Goal: Task Accomplishment & Management: Use online tool/utility

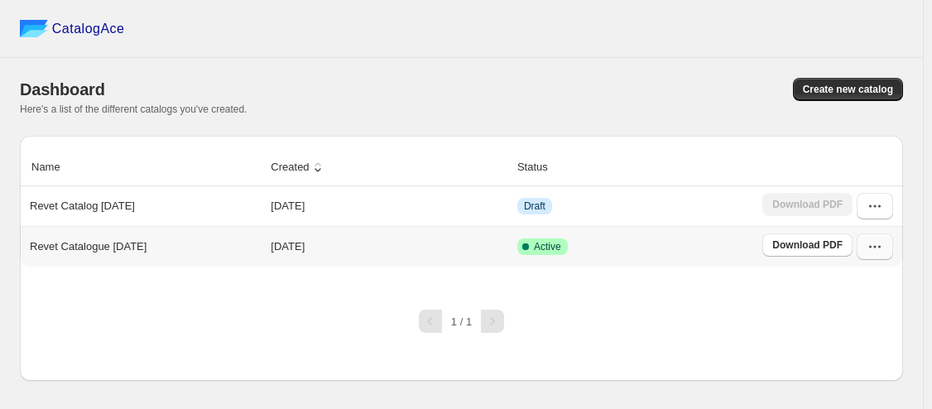
click at [877, 251] on icon "button" at bounding box center [875, 246] width 17 height 17
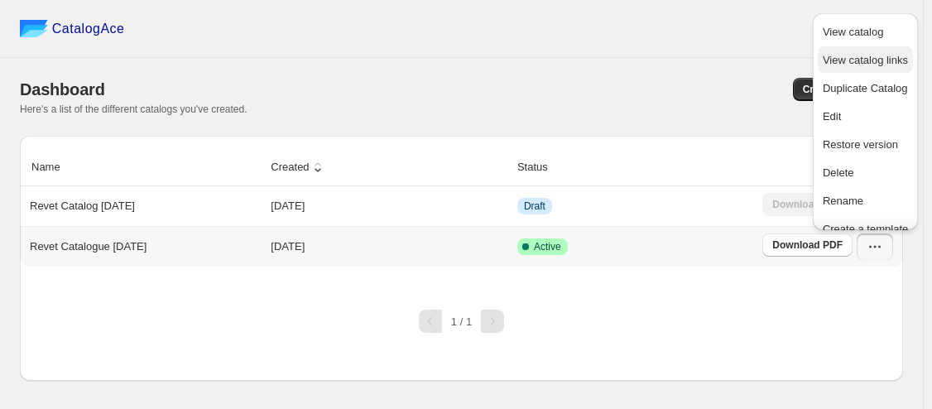
click at [849, 65] on span "View catalog links" at bounding box center [865, 60] width 85 height 12
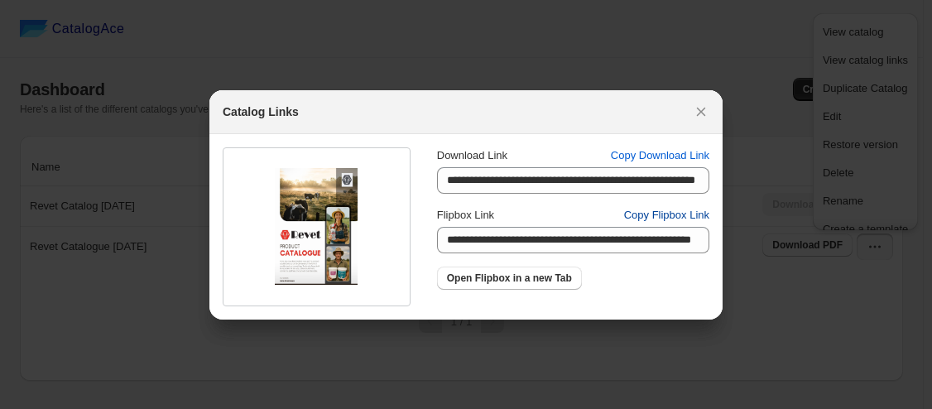
click at [681, 214] on span "Copy Flipbox Link" at bounding box center [666, 215] width 85 height 17
click at [697, 115] on icon ":rn:" at bounding box center [701, 111] width 9 height 9
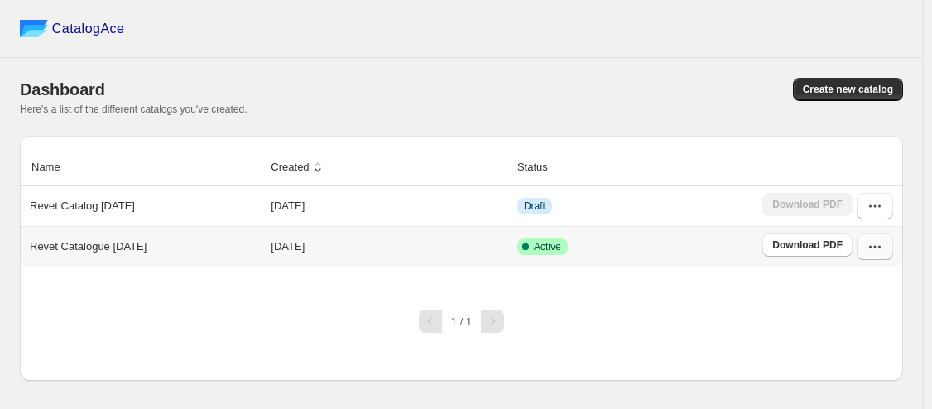
click at [881, 245] on icon "button" at bounding box center [875, 246] width 17 height 17
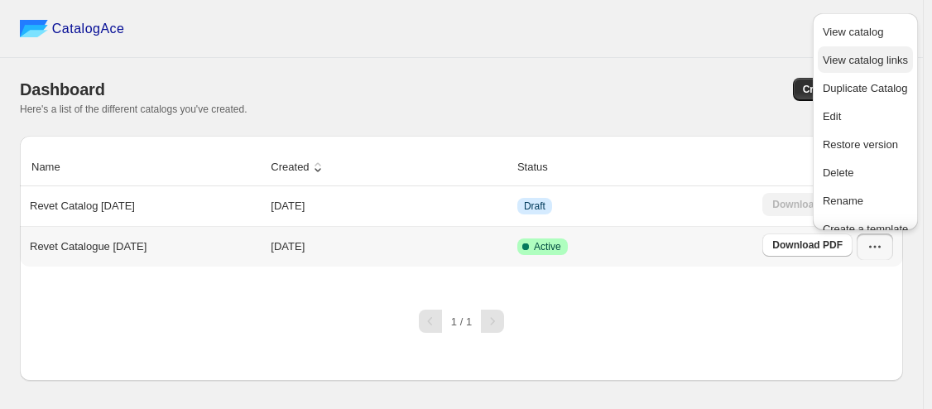
click at [855, 62] on span "View catalog links" at bounding box center [865, 60] width 85 height 12
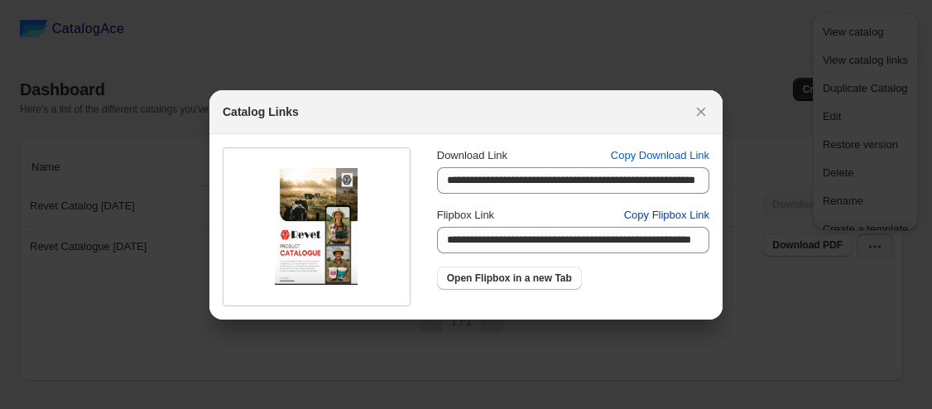
click at [676, 214] on span "Copy Flipbox Link" at bounding box center [666, 215] width 85 height 17
click at [687, 155] on span "Copy Download Link" at bounding box center [660, 155] width 99 height 17
click at [667, 214] on span "Copy Flipbox Link" at bounding box center [666, 215] width 85 height 17
click at [667, 156] on span "Copy Download Link" at bounding box center [660, 155] width 99 height 17
click at [705, 112] on icon ":rn:" at bounding box center [701, 111] width 17 height 17
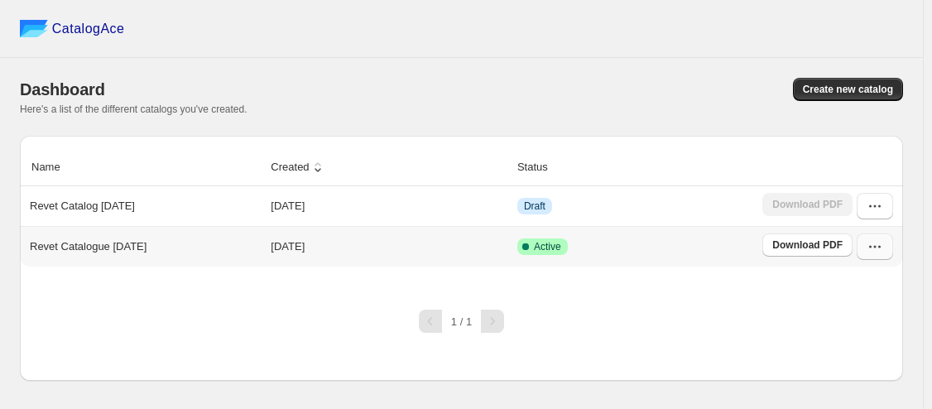
click at [882, 243] on icon "button" at bounding box center [875, 246] width 17 height 17
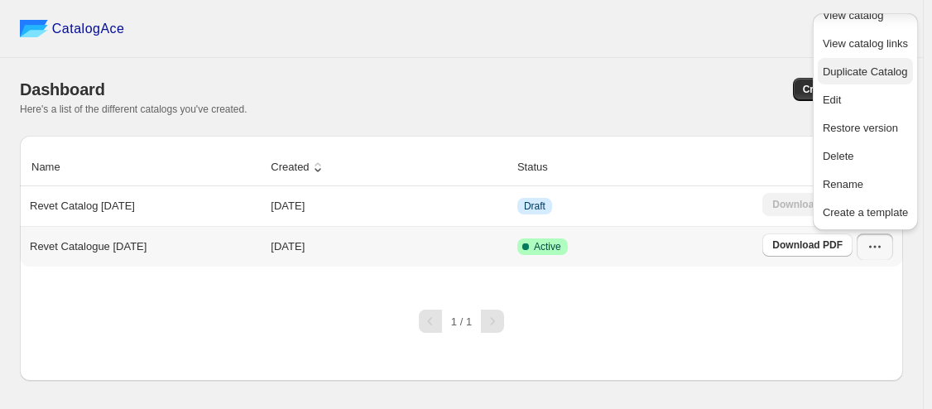
scroll to position [59, 0]
click at [869, 207] on span "Create a template" at bounding box center [865, 212] width 85 height 17
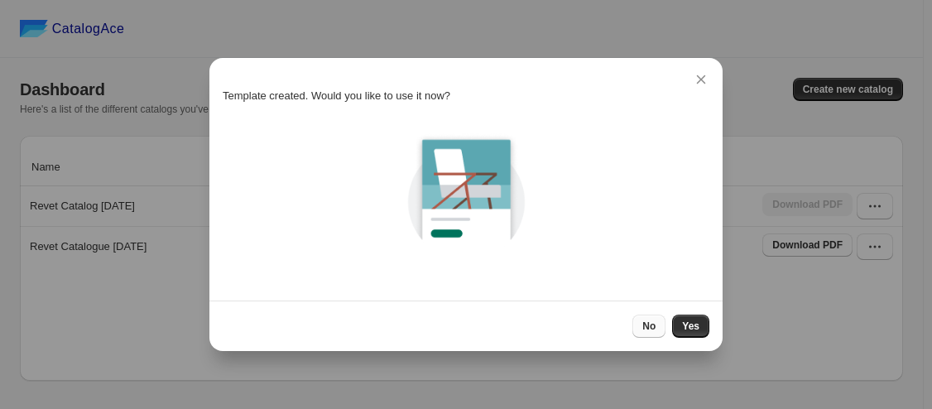
click at [651, 327] on span "No" at bounding box center [648, 326] width 13 height 13
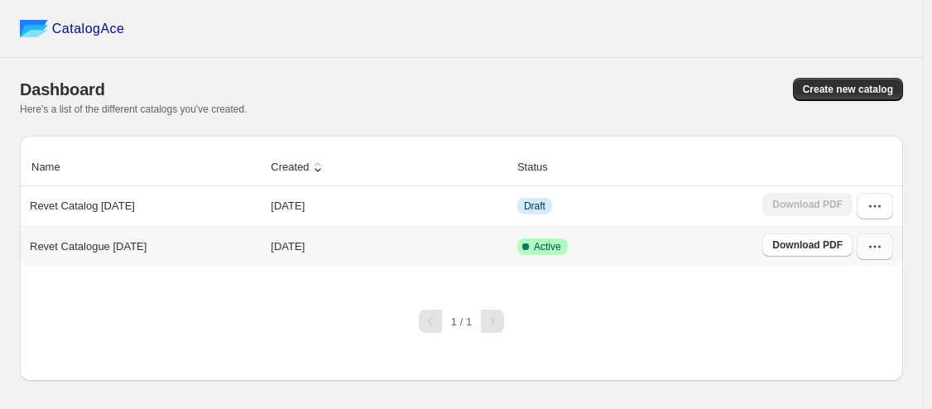
click at [878, 243] on icon "button" at bounding box center [875, 246] width 17 height 17
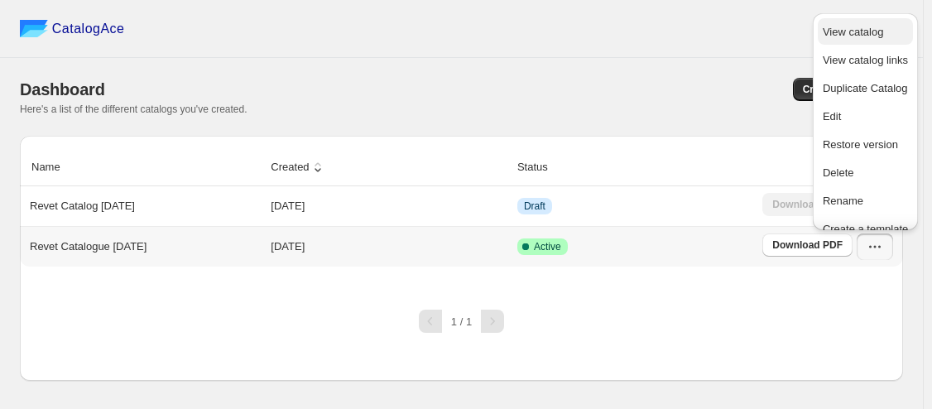
click at [861, 31] on span "View catalog" at bounding box center [853, 32] width 60 height 12
click at [690, 223] on td "Draft" at bounding box center [634, 206] width 245 height 40
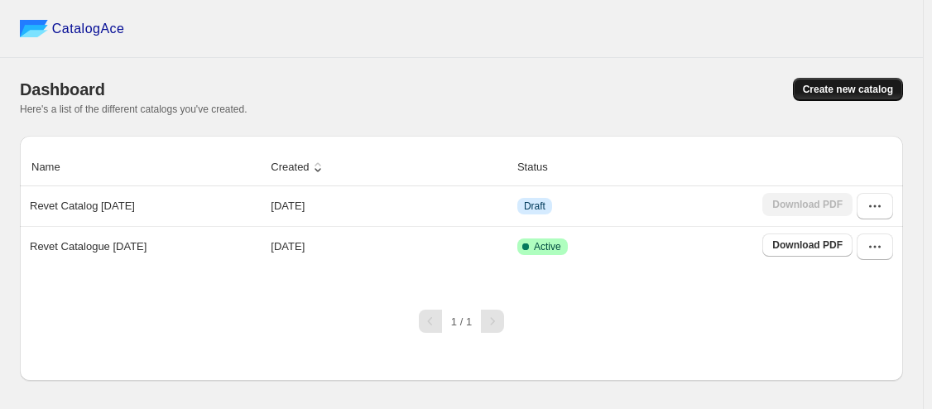
click at [826, 92] on span "Create new catalog" at bounding box center [848, 89] width 90 height 13
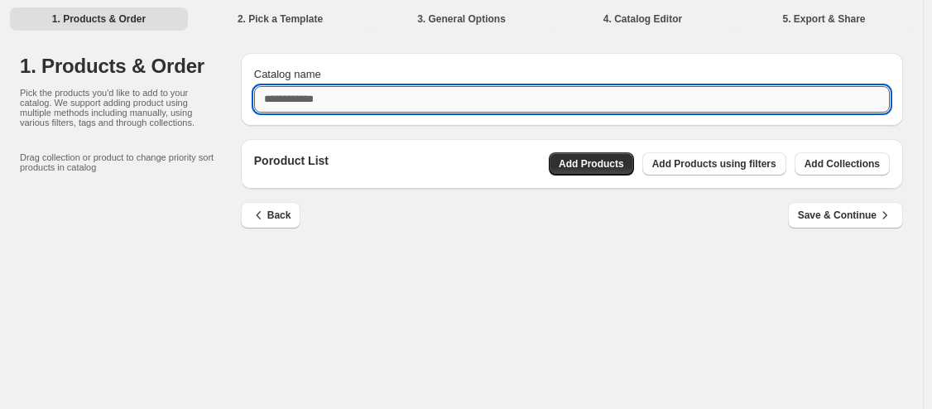
click at [314, 102] on input "Catalog name" at bounding box center [572, 99] width 636 height 26
click at [354, 102] on input "**********" at bounding box center [572, 99] width 636 height 26
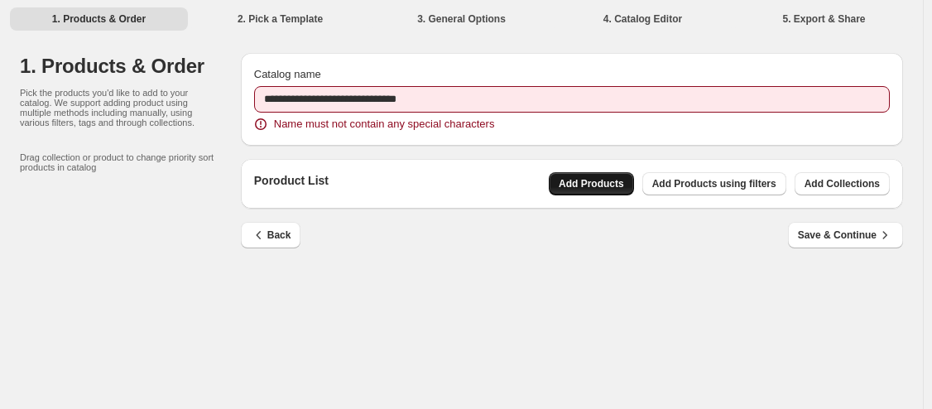
click at [588, 167] on div "Poroduct List Add Products Add Products using filters Add Collections" at bounding box center [572, 184] width 662 height 50
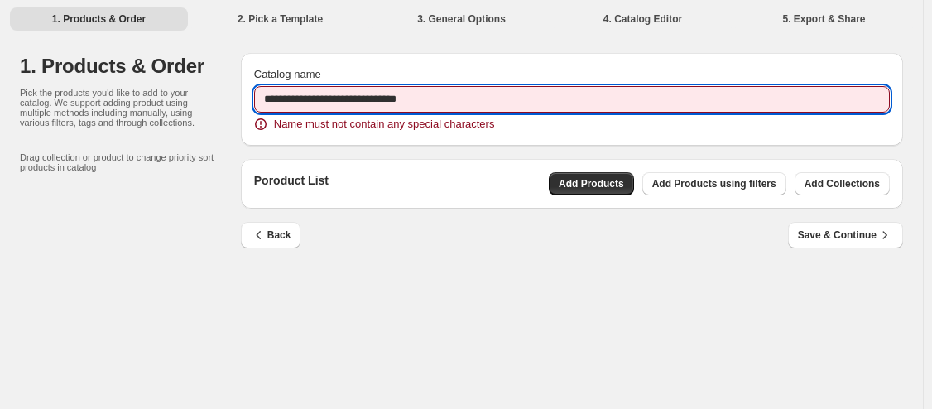
click at [363, 102] on input "**********" at bounding box center [572, 99] width 636 height 26
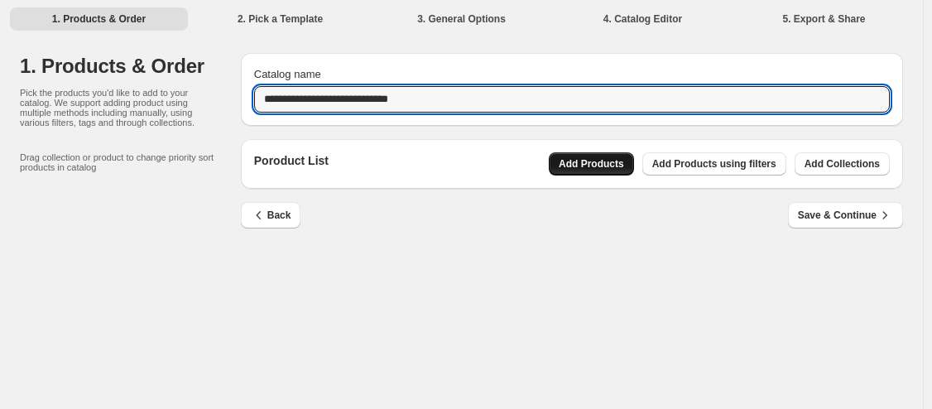
type input "**********"
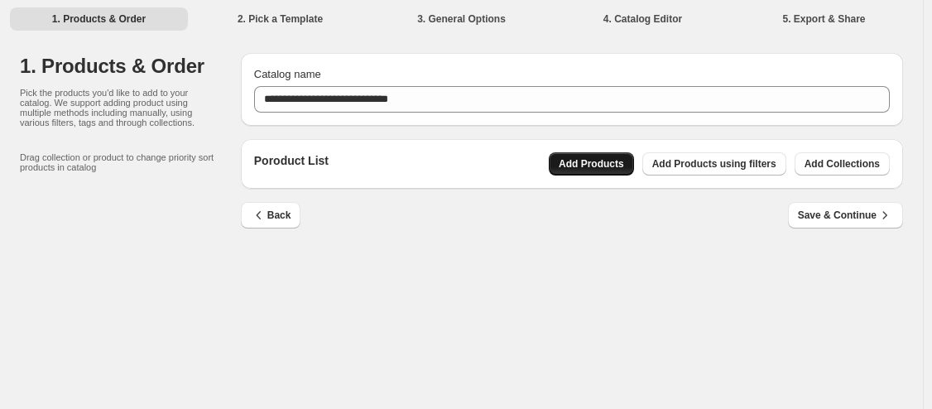
click at [559, 158] on span "Add Products" at bounding box center [591, 163] width 65 height 13
click at [461, 310] on div "**********" at bounding box center [461, 204] width 923 height 409
click at [281, 209] on span "Back" at bounding box center [271, 215] width 41 height 17
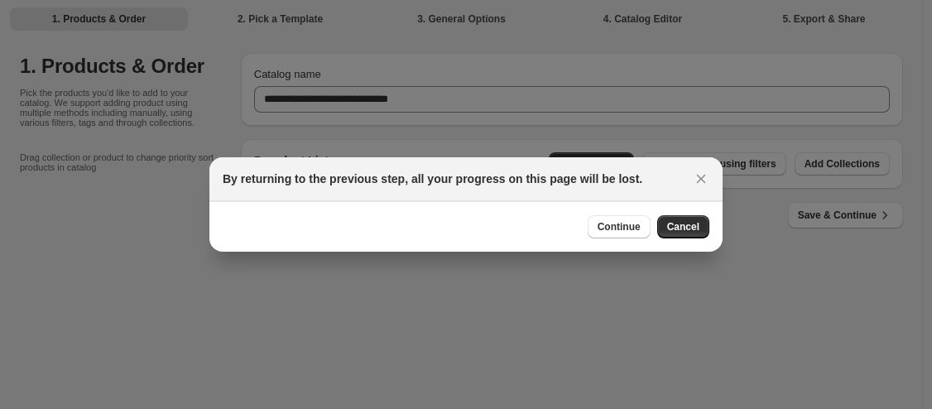
click at [600, 240] on div "Continue Cancel" at bounding box center [465, 226] width 513 height 51
click at [601, 233] on span "Continue" at bounding box center [619, 226] width 43 height 13
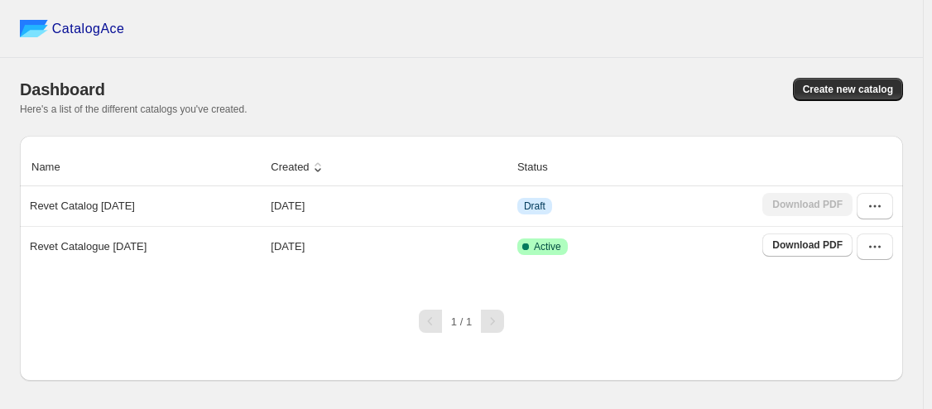
click at [482, 107] on div "Here's a list of the different catalogs you've created." at bounding box center [461, 109] width 883 height 13
click at [481, 108] on div "Here's a list of the different catalogs you've created." at bounding box center [461, 109] width 883 height 13
